Goal: Task Accomplishment & Management: Use online tool/utility

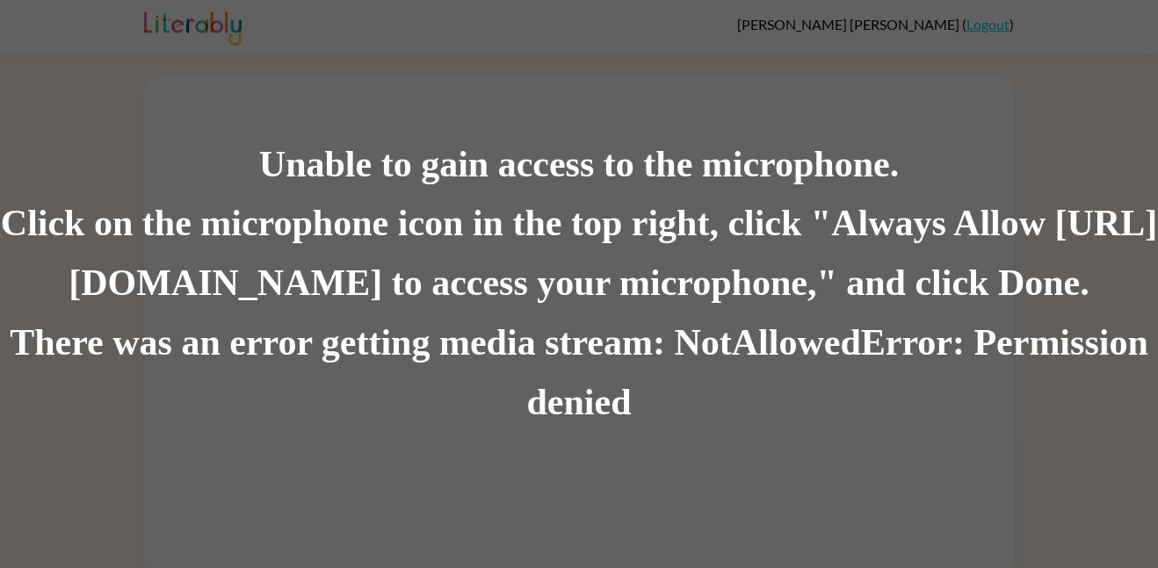
click at [1062, 484] on div "Unable to gain access to the microphone. Click on the microphone icon in the to…" at bounding box center [579, 284] width 1158 height 568
click at [718, 460] on div "Unable to gain access to the microphone. Click on the microphone icon in the to…" at bounding box center [579, 284] width 1158 height 568
click at [555, 297] on div "Click on the microphone icon in the top right, click "Always Allow [URL][DOMAIN…" at bounding box center [579, 254] width 1158 height 119
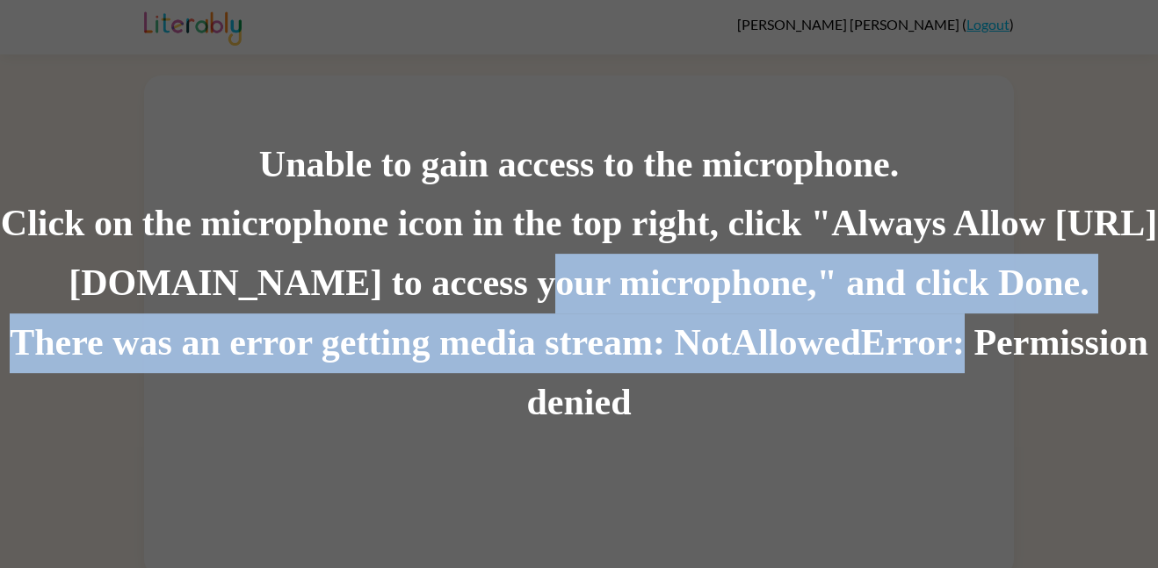
drag, startPoint x: 511, startPoint y: 285, endPoint x: 949, endPoint y: 357, distance: 444.0
click at [949, 357] on div "Unable to gain access to the microphone. Click on the microphone icon in the to…" at bounding box center [579, 284] width 1158 height 299
